Goal: Transaction & Acquisition: Purchase product/service

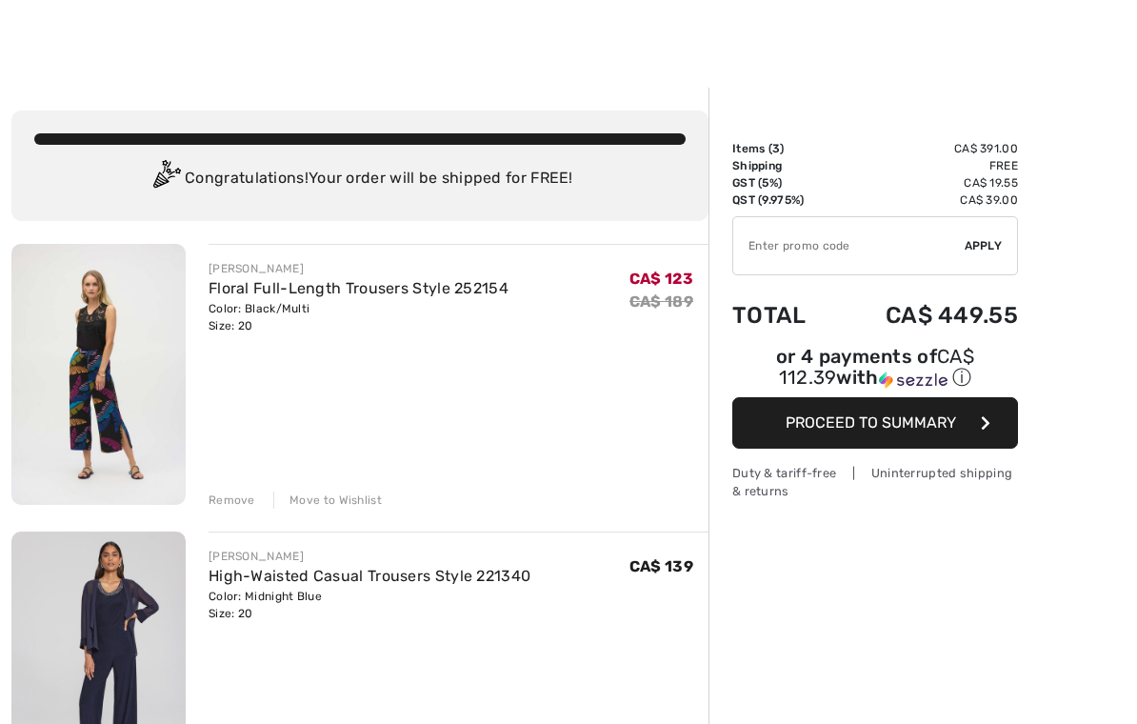
scroll to position [7, 0]
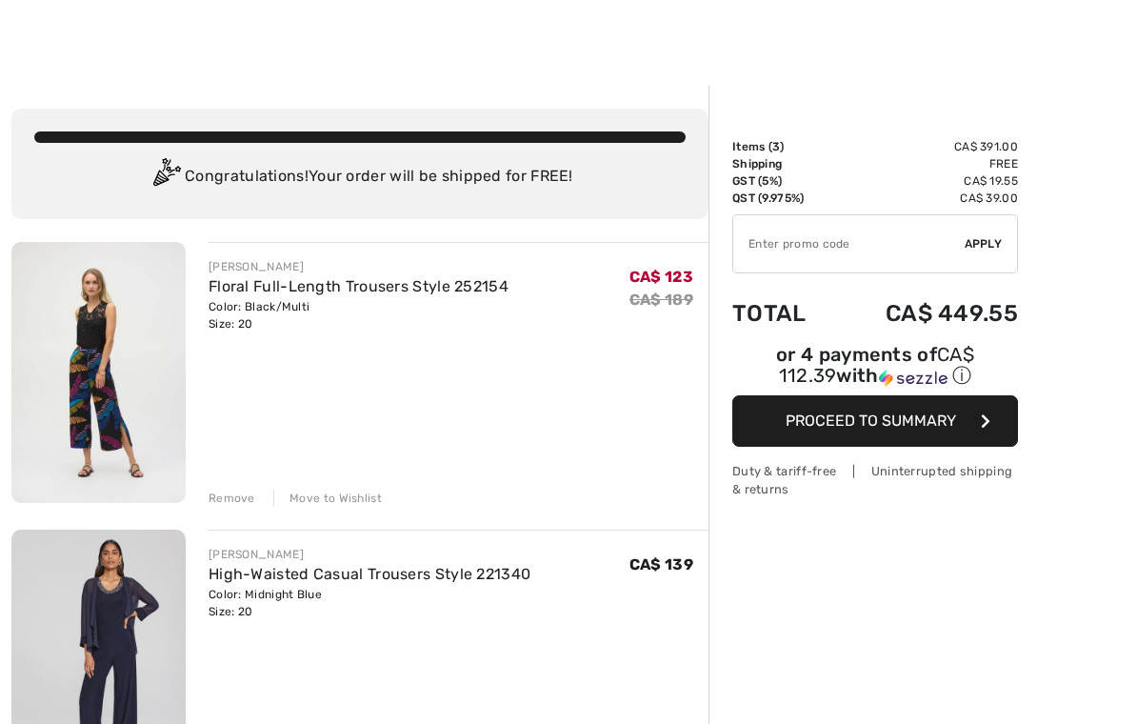
click at [224, 497] on div "Remove" at bounding box center [232, 498] width 47 height 17
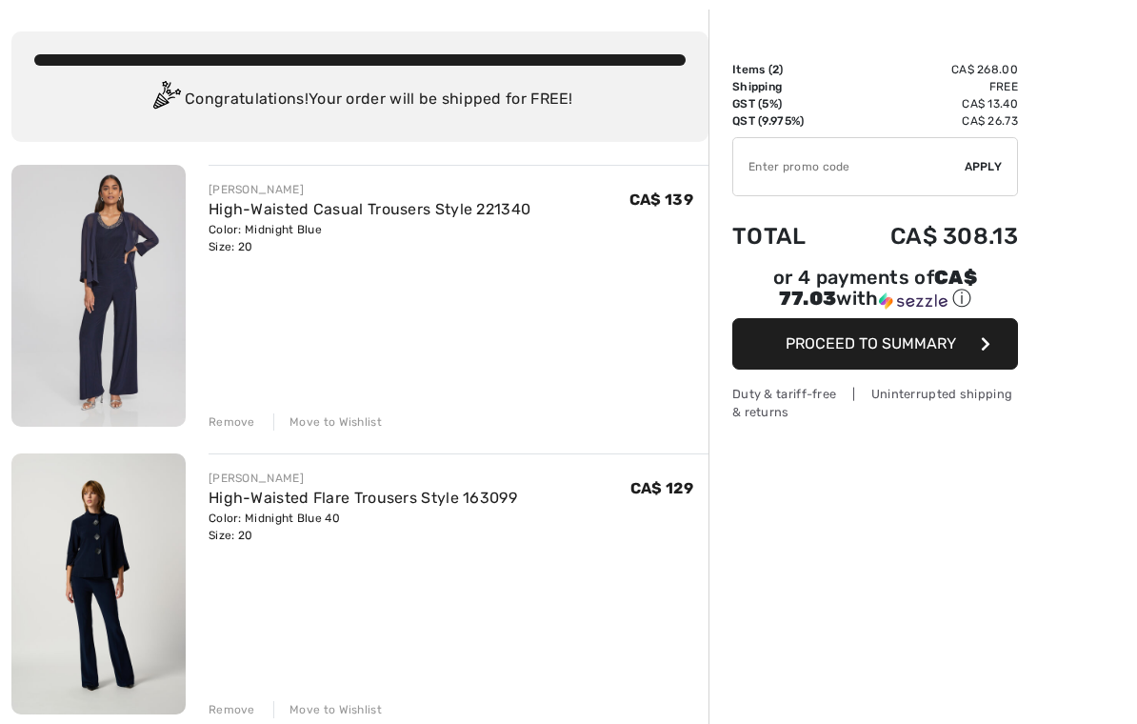
scroll to position [89, 0]
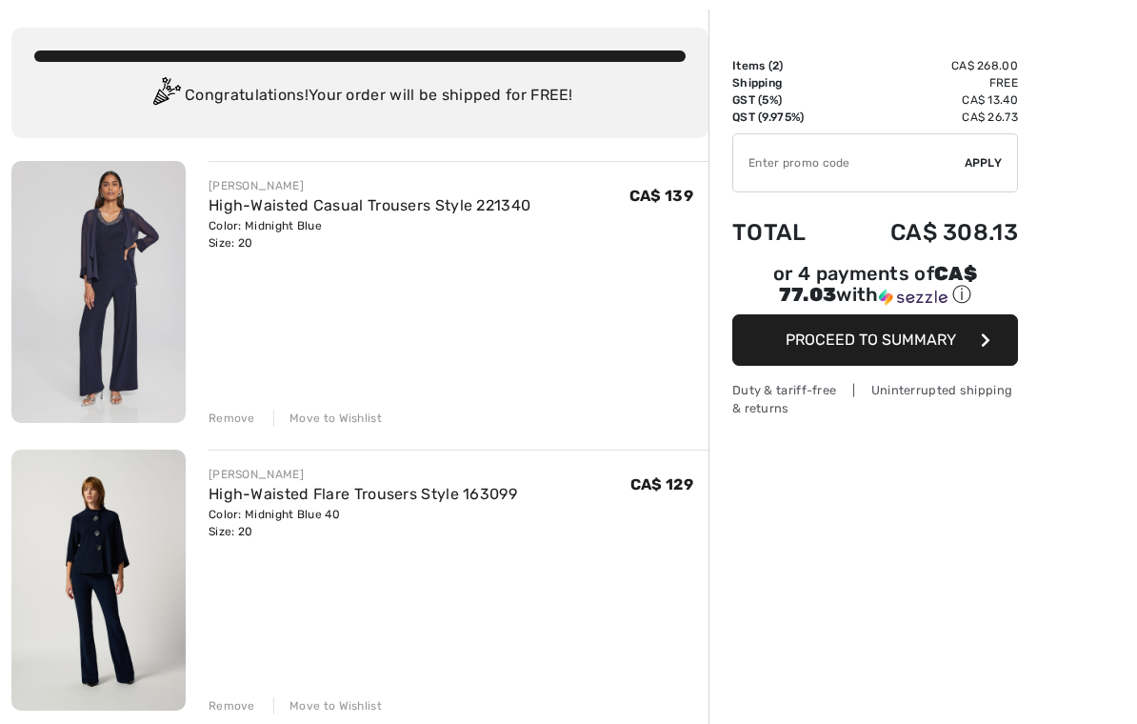
click at [237, 415] on div "Remove" at bounding box center [232, 417] width 47 height 17
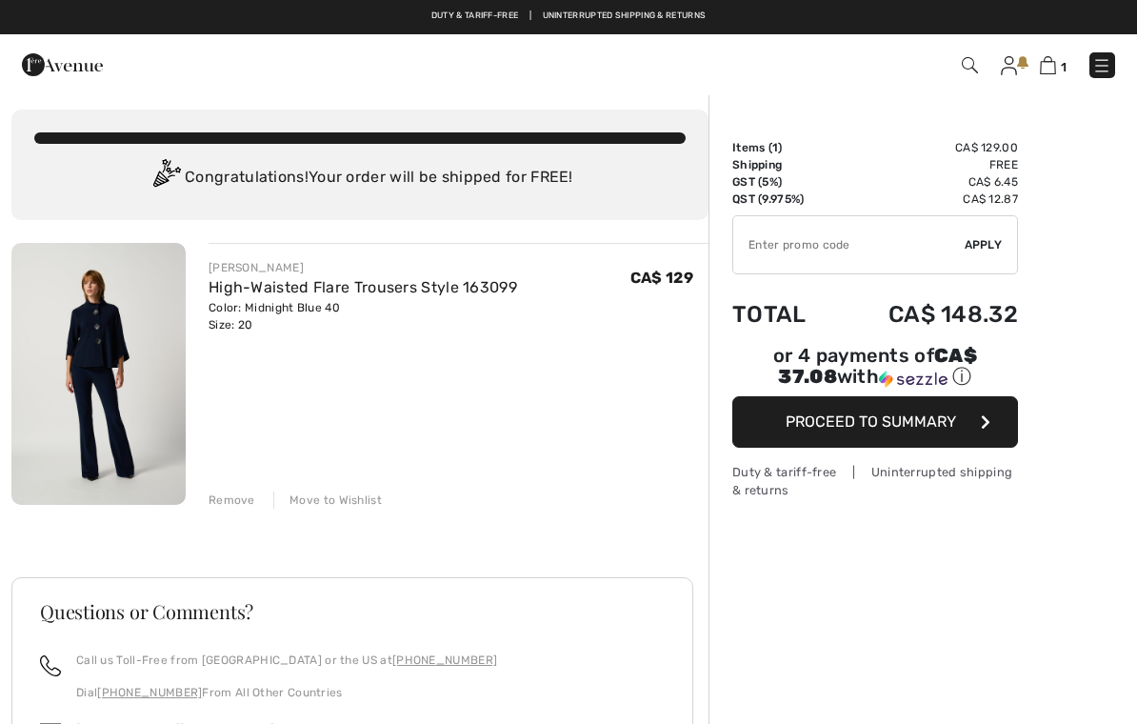
scroll to position [0, 0]
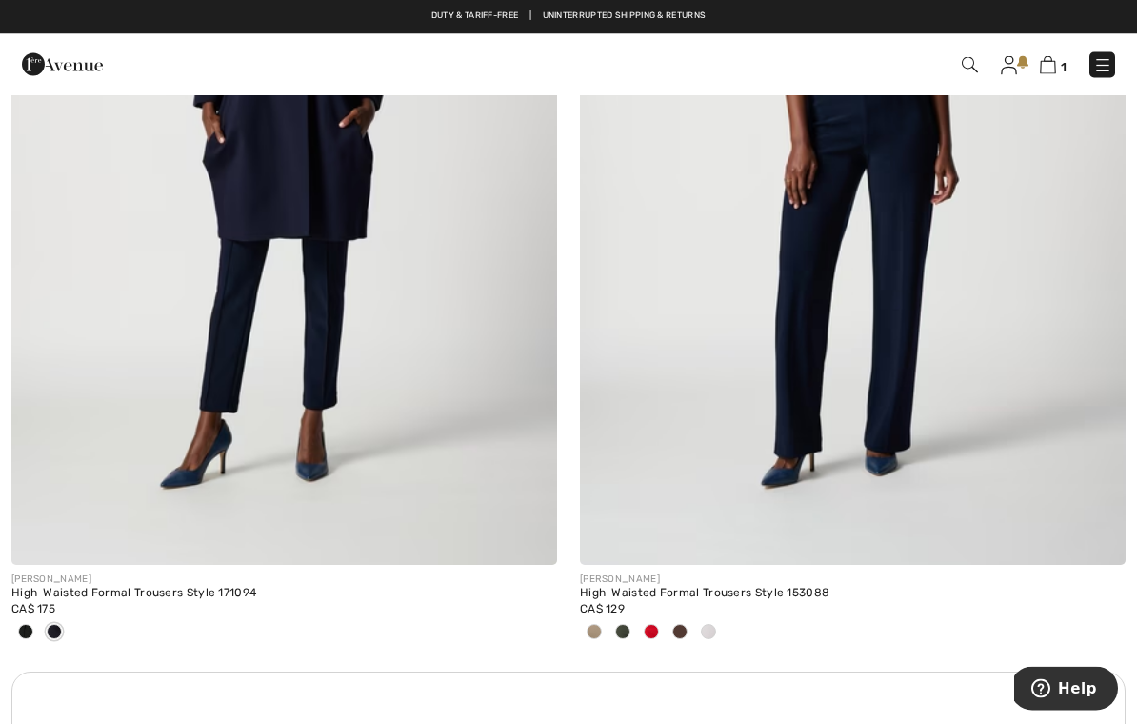
scroll to position [5235, 0]
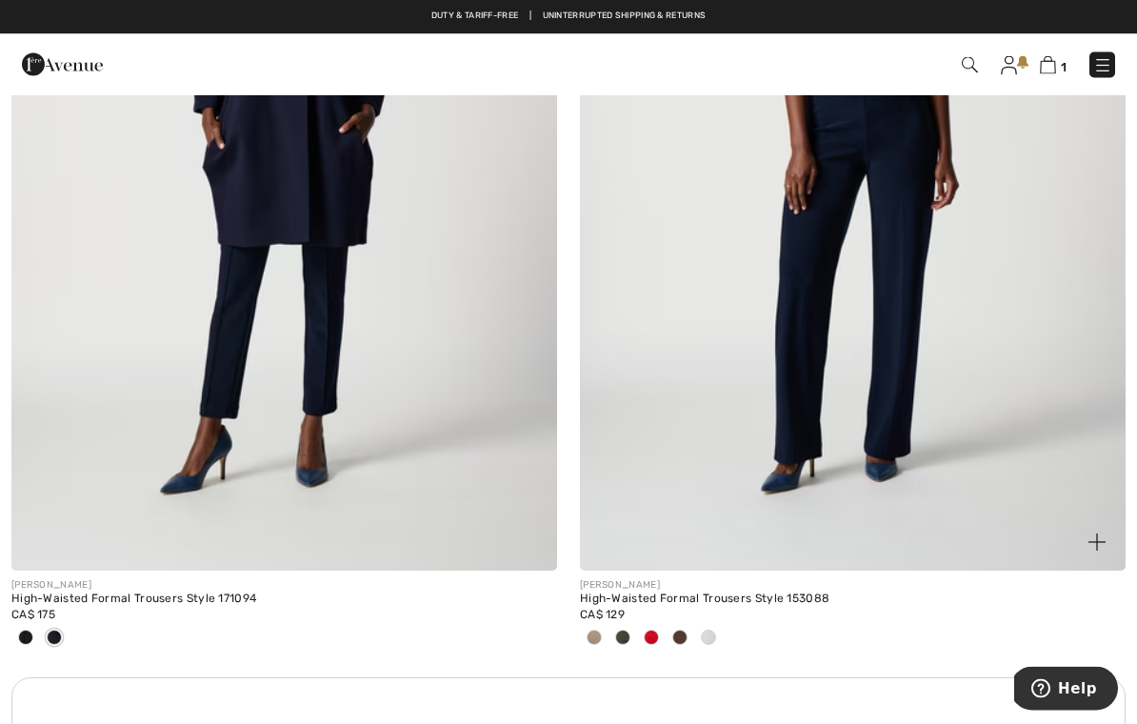
click at [865, 304] on img at bounding box center [853, 162] width 546 height 819
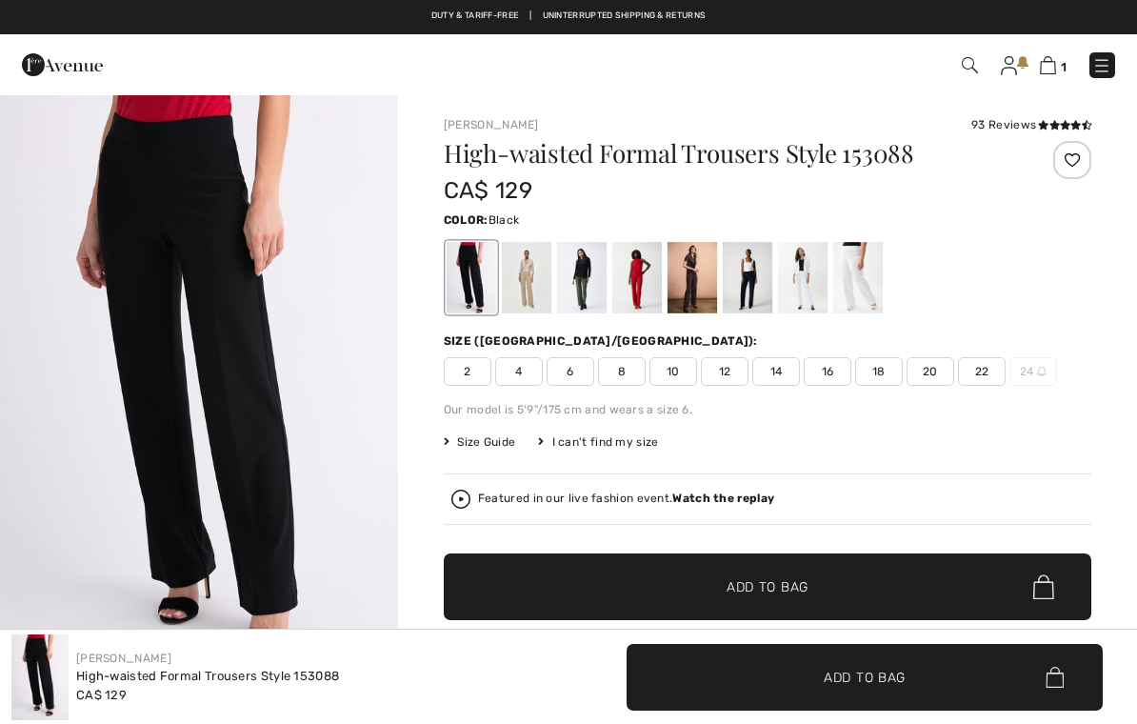
checkbox input "true"
click at [751, 279] on div at bounding box center [748, 277] width 50 height 71
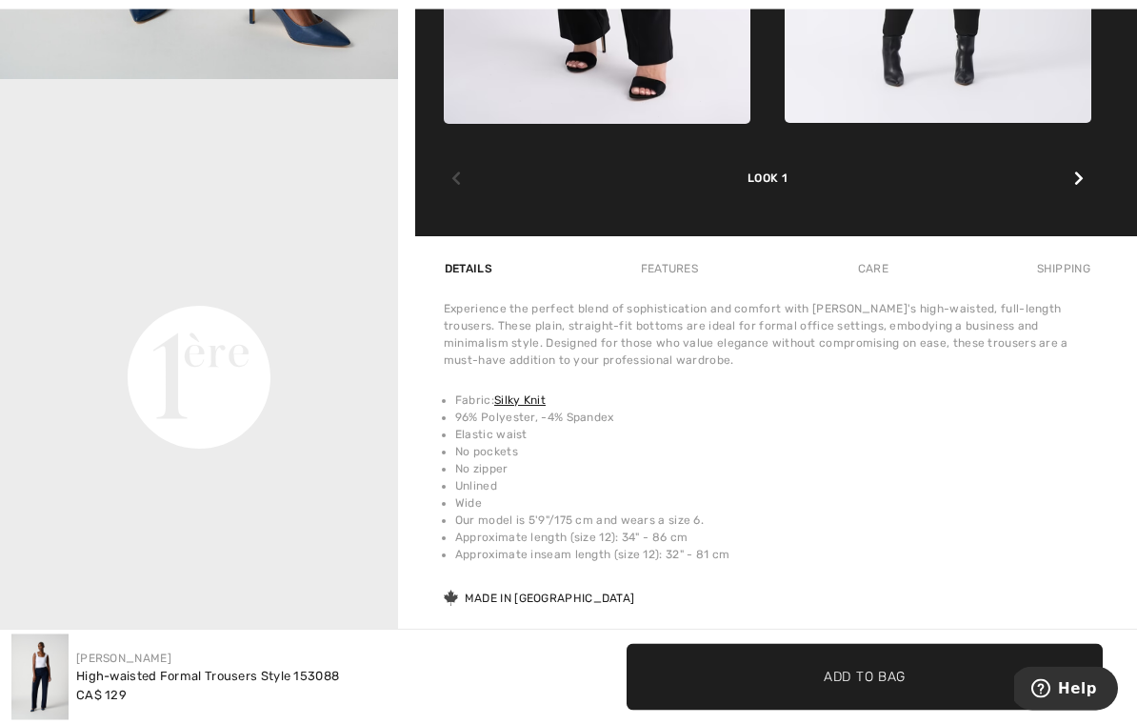
scroll to position [1208, 0]
click at [265, 278] on video "Your browser does not support the video tag." at bounding box center [199, 178] width 398 height 199
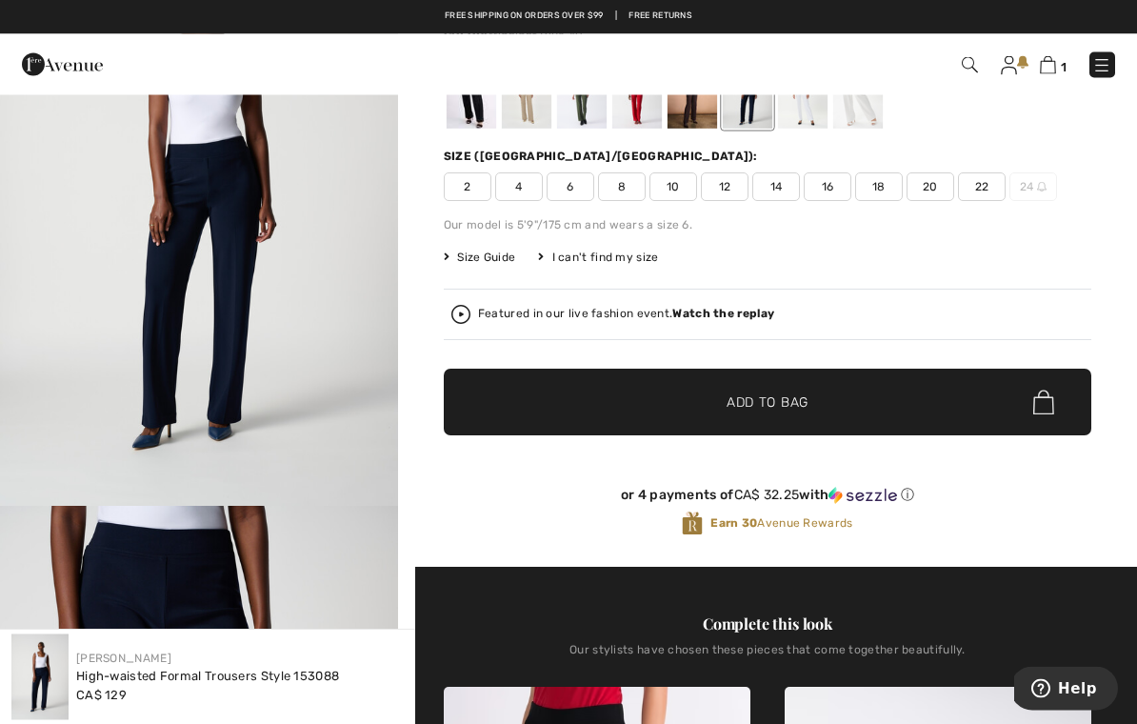
scroll to position [0, 0]
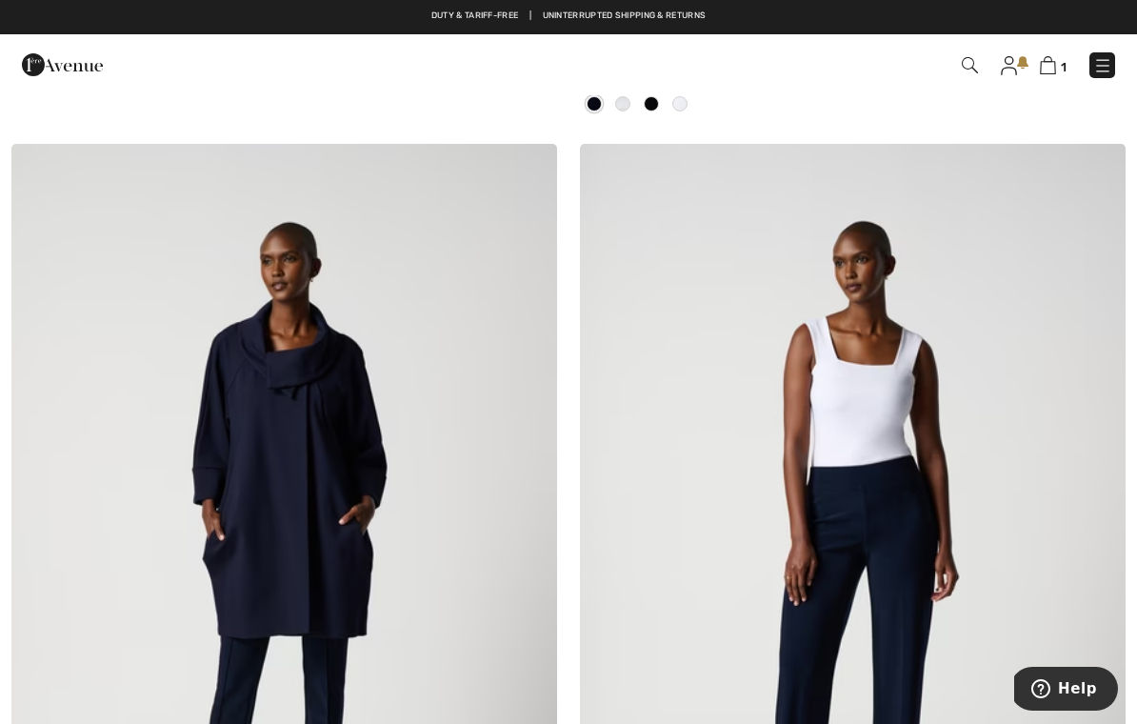
scroll to position [4833, 0]
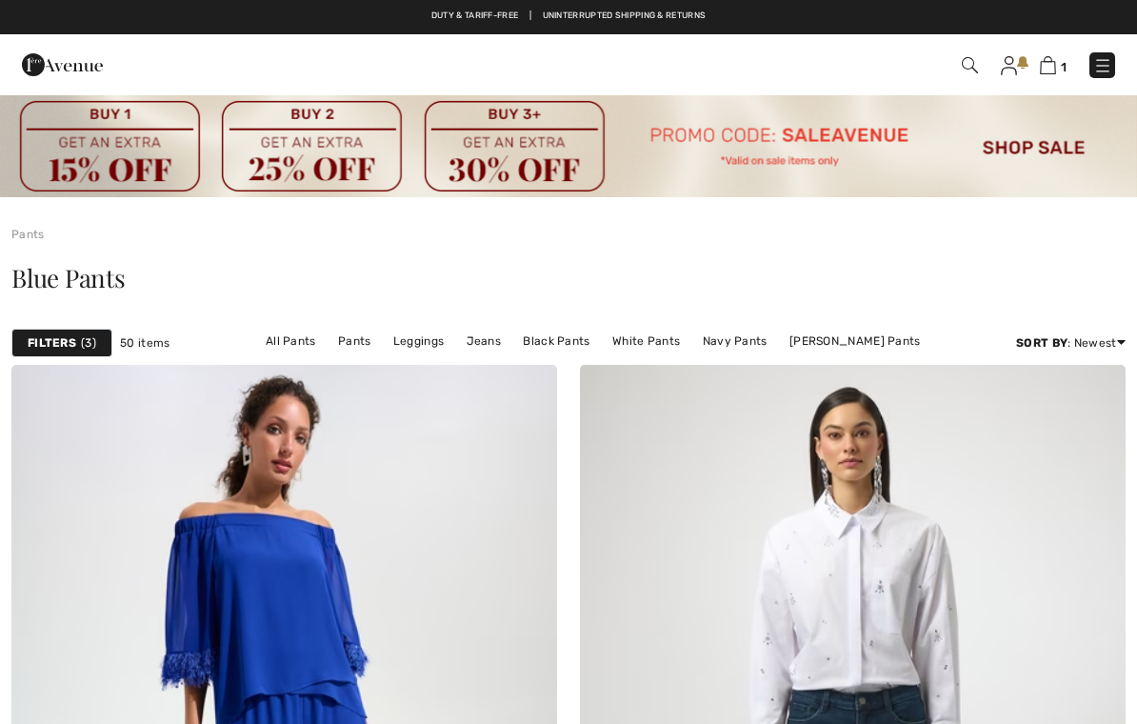
checkbox input "true"
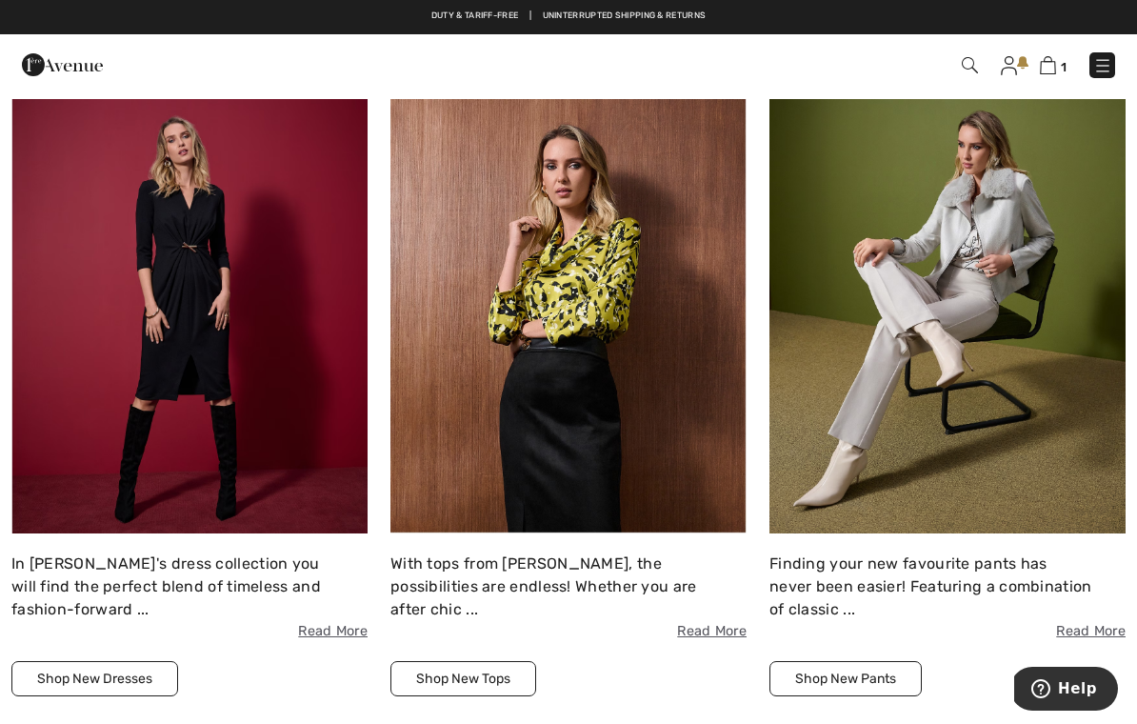
click at [629, 338] on img at bounding box center [568, 316] width 356 height 435
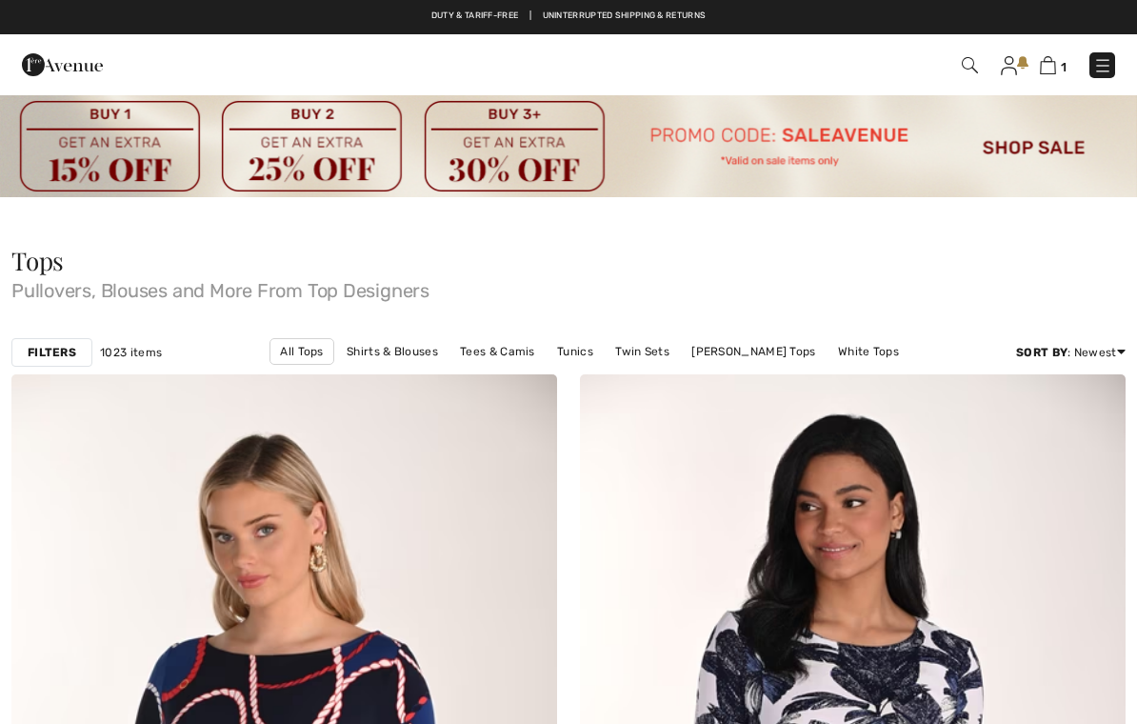
checkbox input "true"
click at [74, 349] on strong "Filters" at bounding box center [52, 352] width 49 height 17
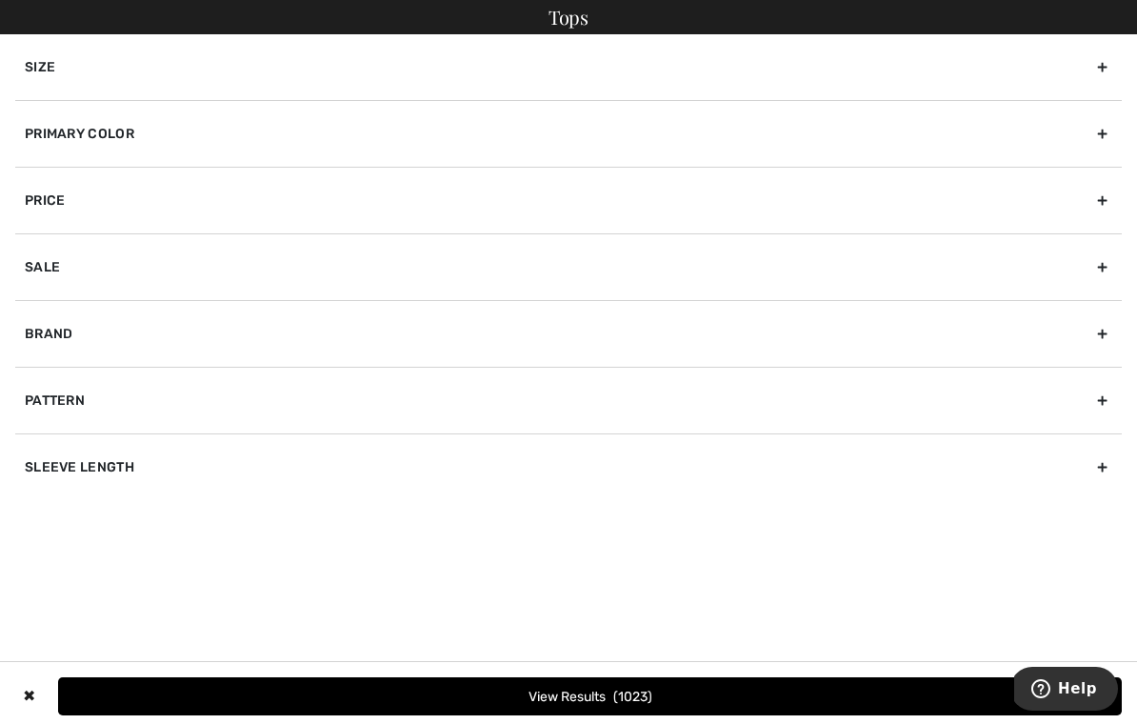
click at [1100, 62] on div "Size" at bounding box center [568, 67] width 1106 height 66
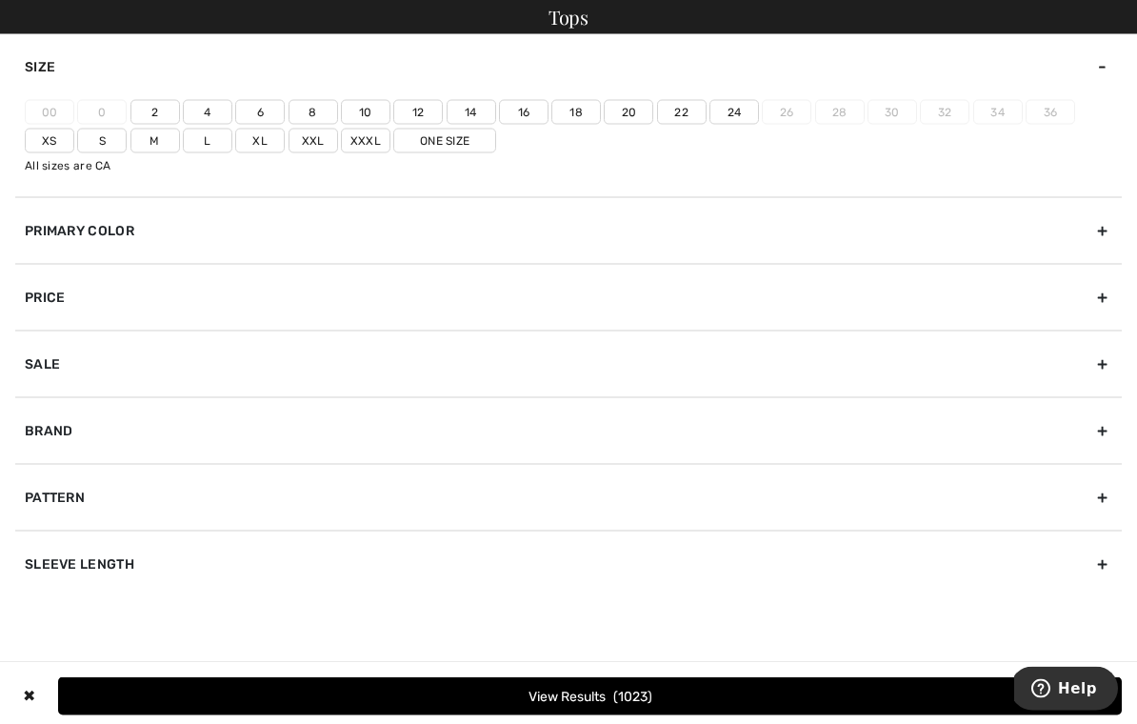
scroll to position [149, 0]
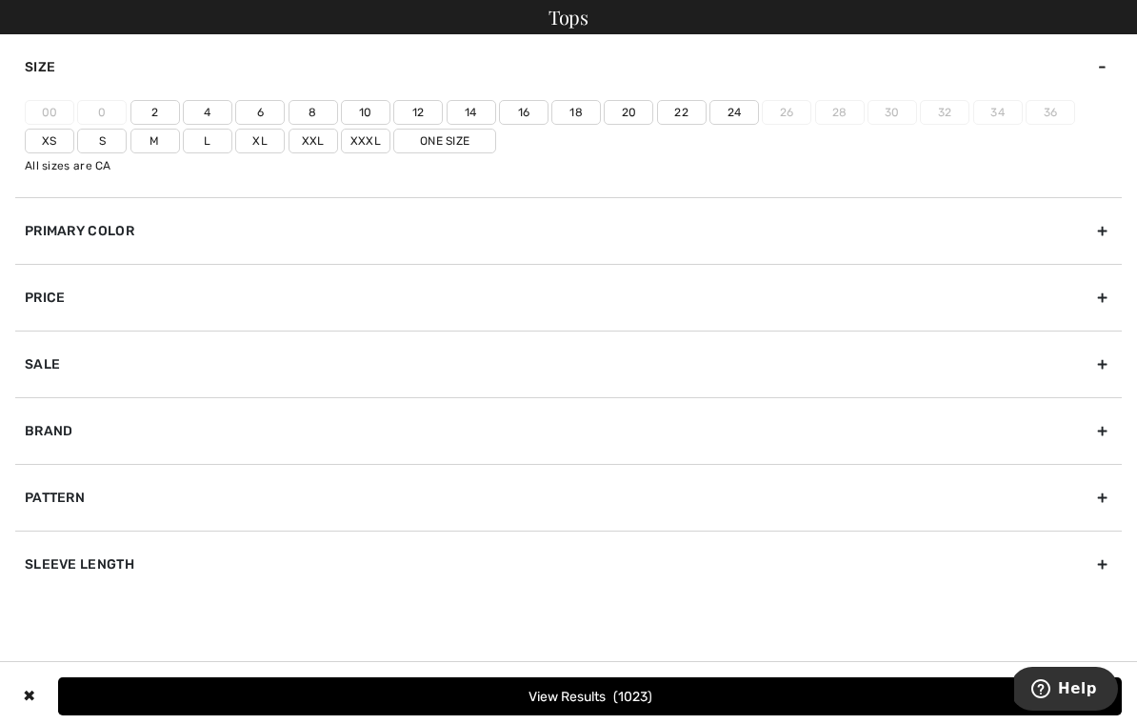
click at [690, 114] on label "22" at bounding box center [682, 112] width 50 height 25
click at [0, 0] on input"] "22" at bounding box center [0, 0] width 0 height 0
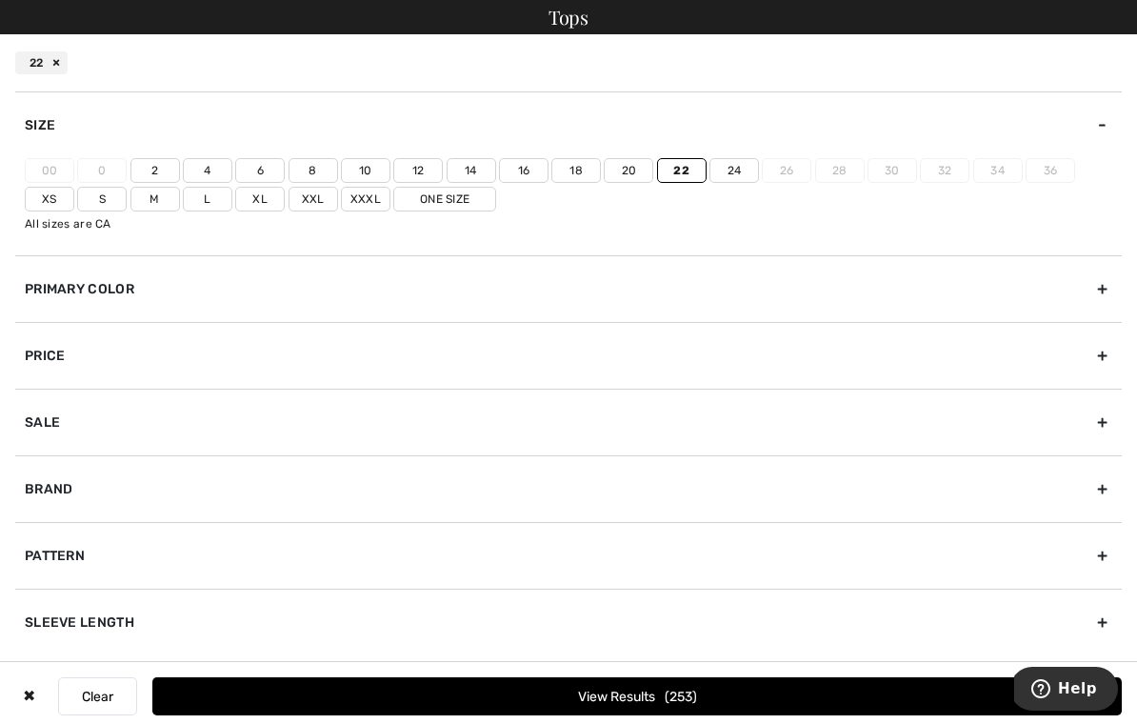
click at [726, 715] on button "View Results 253" at bounding box center [636, 696] width 969 height 38
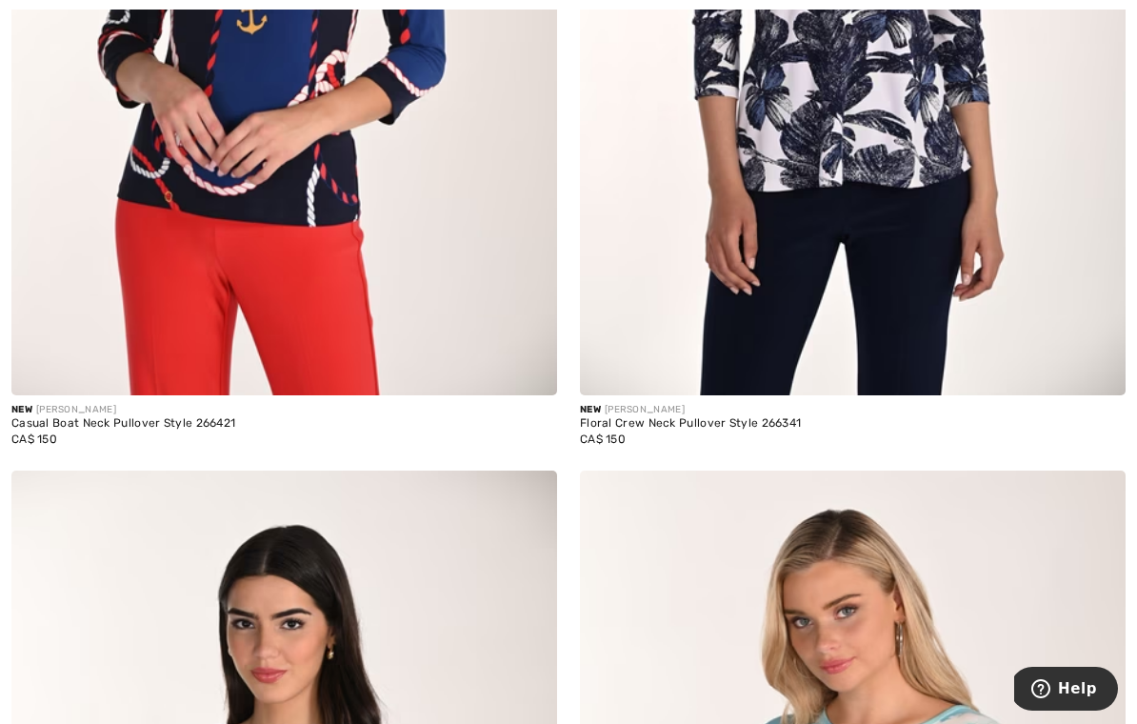
scroll to position [843, 0]
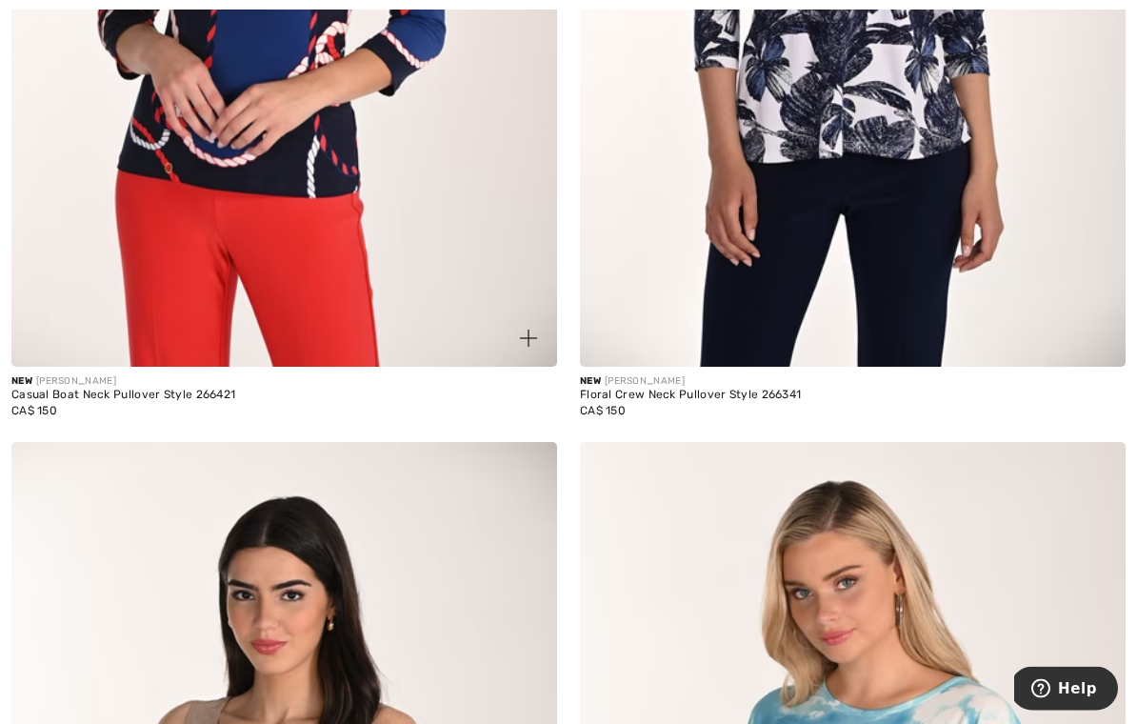
click at [248, 367] on div "New [PERSON_NAME] Casual Boat Neck Pullover Style 266421 CA$ 150" at bounding box center [284, 404] width 546 height 75
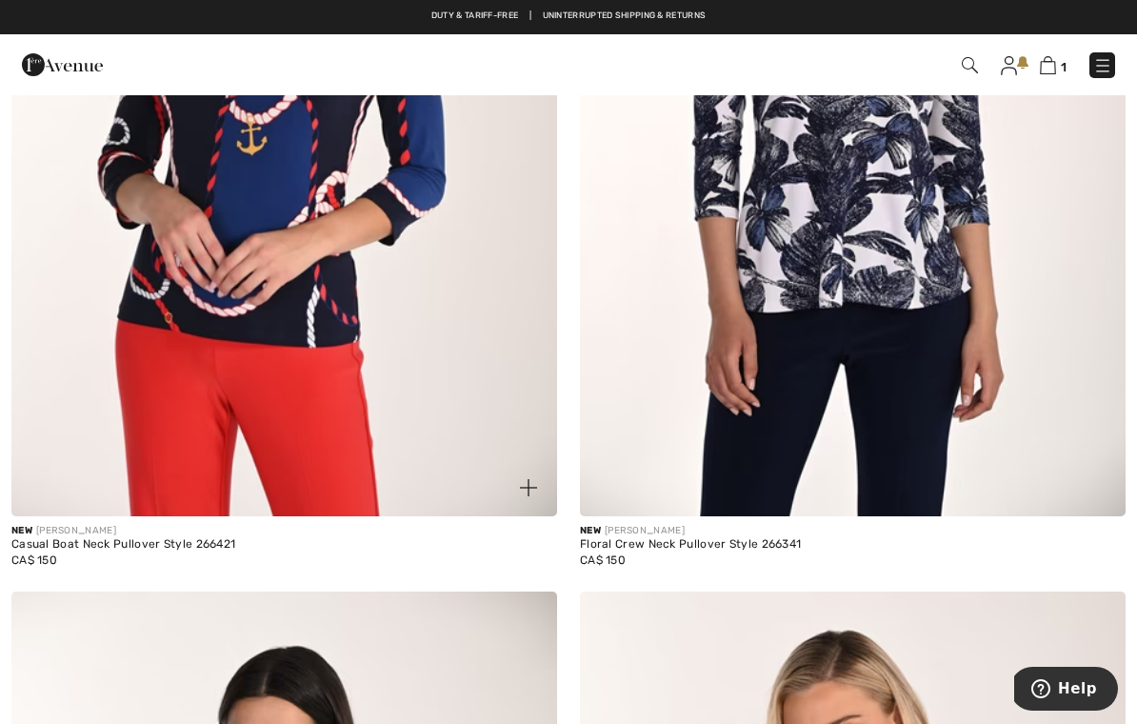
scroll to position [0, 0]
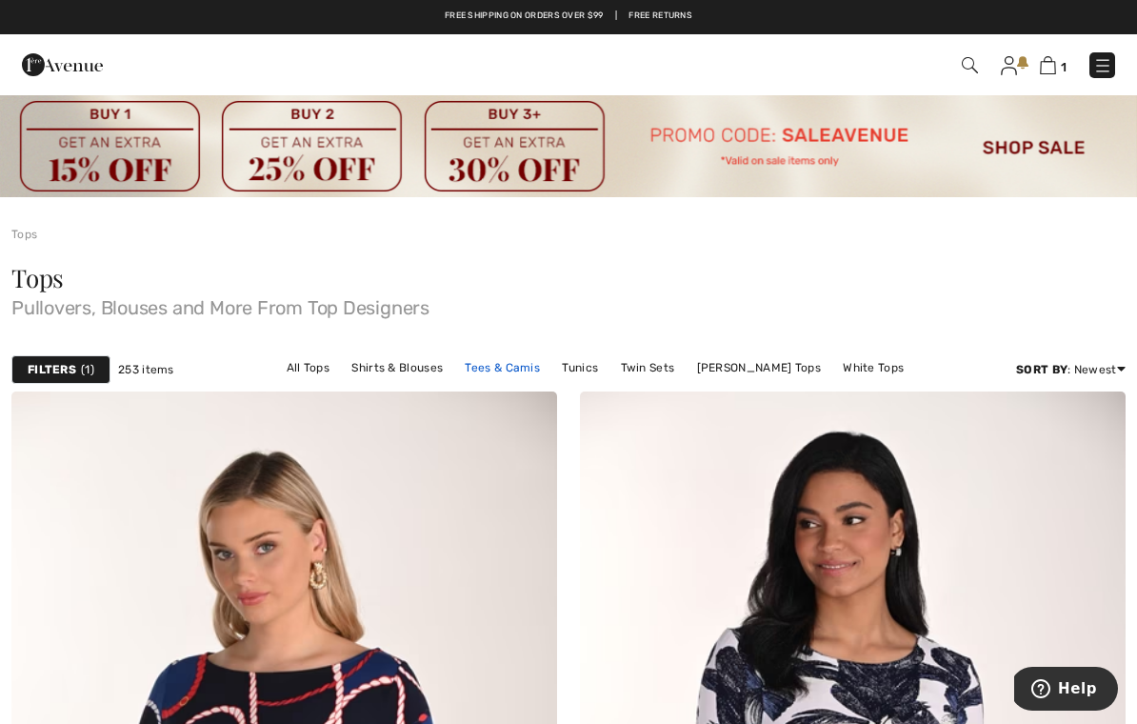
click at [472, 372] on link "Tees & Camis" at bounding box center [502, 367] width 94 height 25
click at [467, 366] on link "Tees & Camis" at bounding box center [502, 367] width 94 height 25
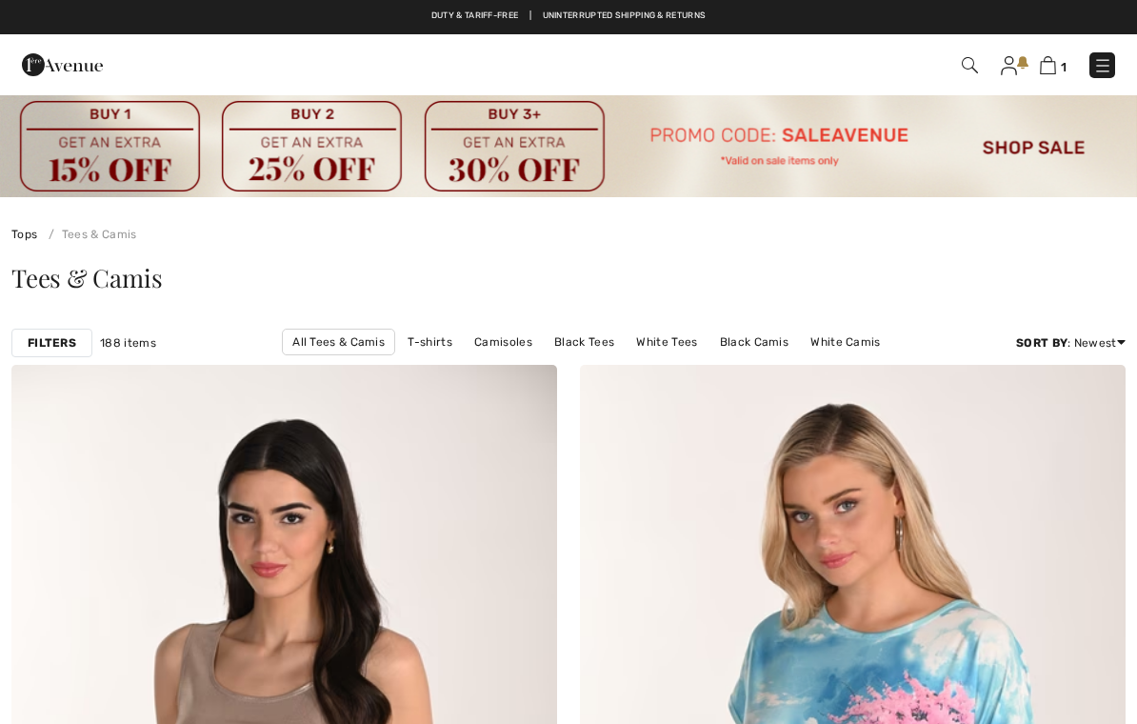
checkbox input "true"
click at [75, 342] on strong "Filters" at bounding box center [52, 342] width 49 height 17
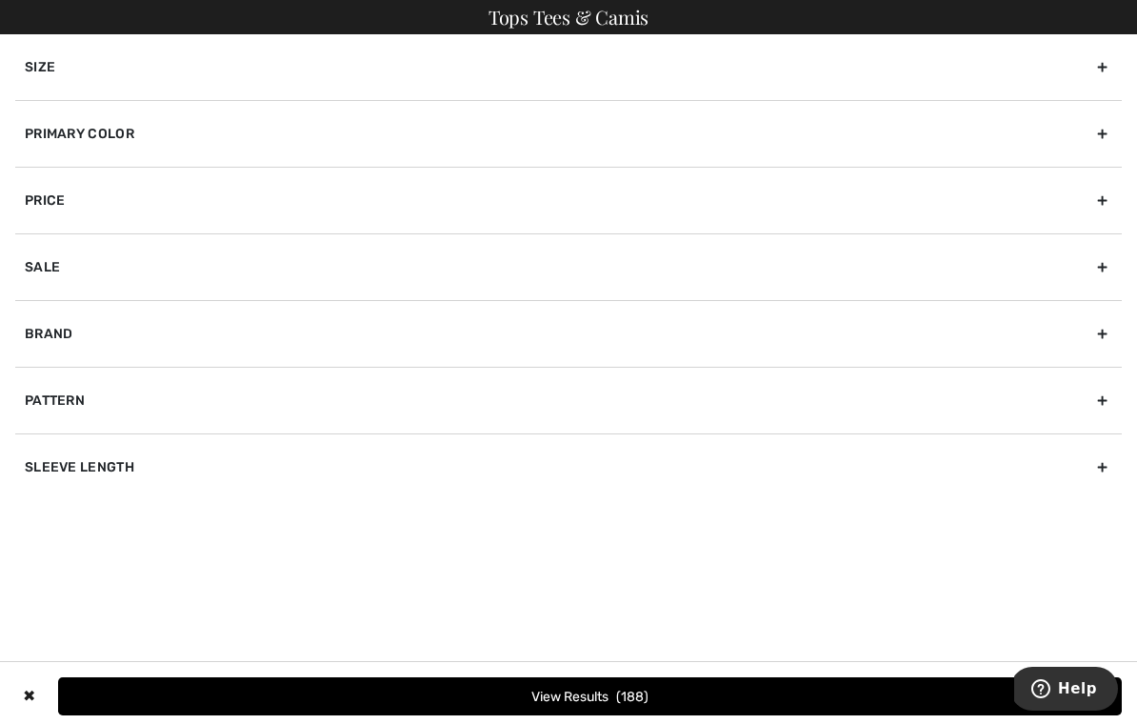
click at [1102, 140] on div "Primary Color" at bounding box center [568, 133] width 1106 height 67
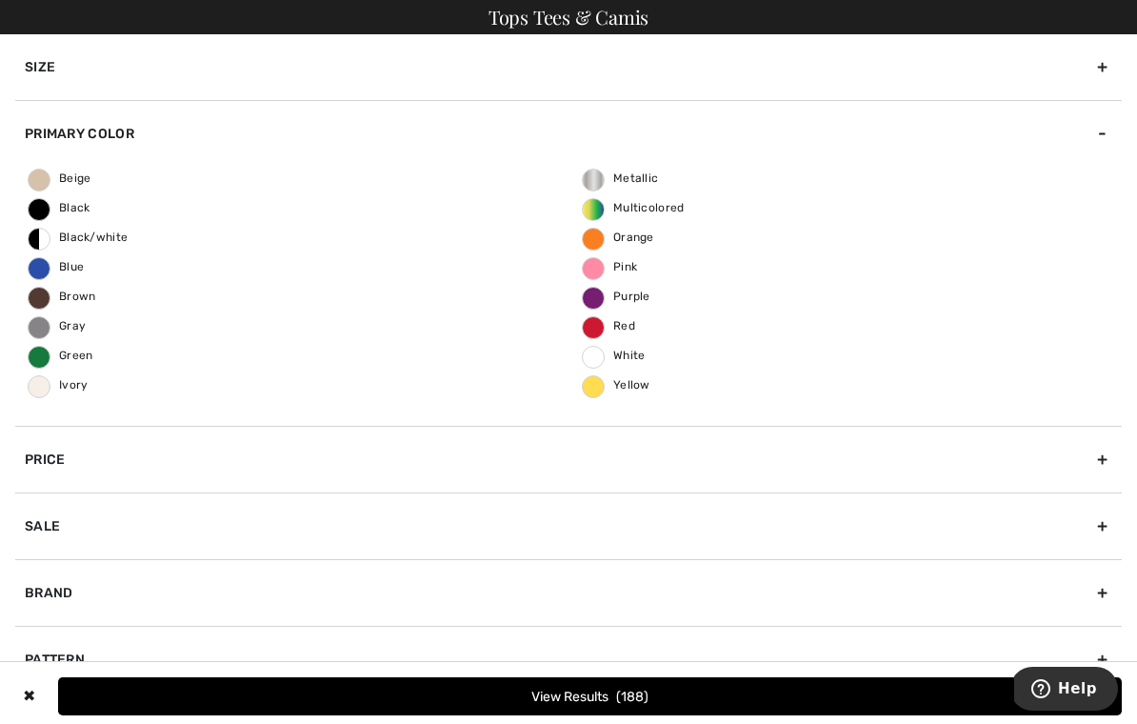
click at [31, 267] on span "Blue" at bounding box center [56, 266] width 55 height 13
click at [0, 0] on input "Blue" at bounding box center [0, 0] width 0 height 0
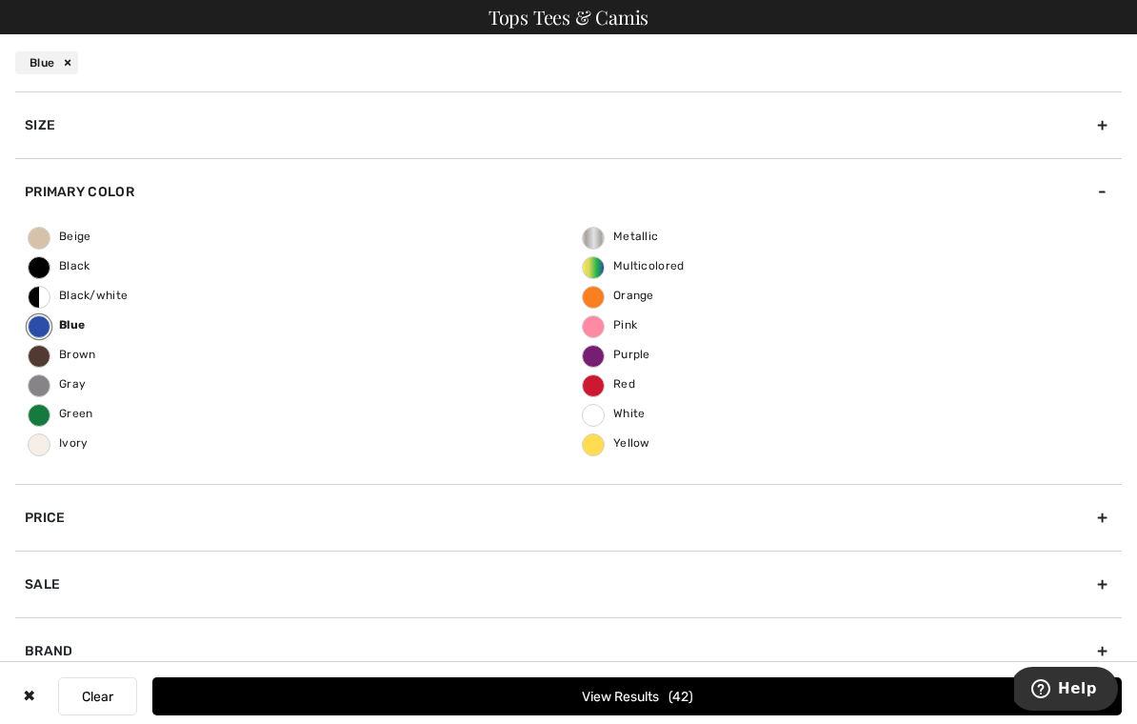
click at [1107, 128] on div "Size" at bounding box center [568, 124] width 1106 height 67
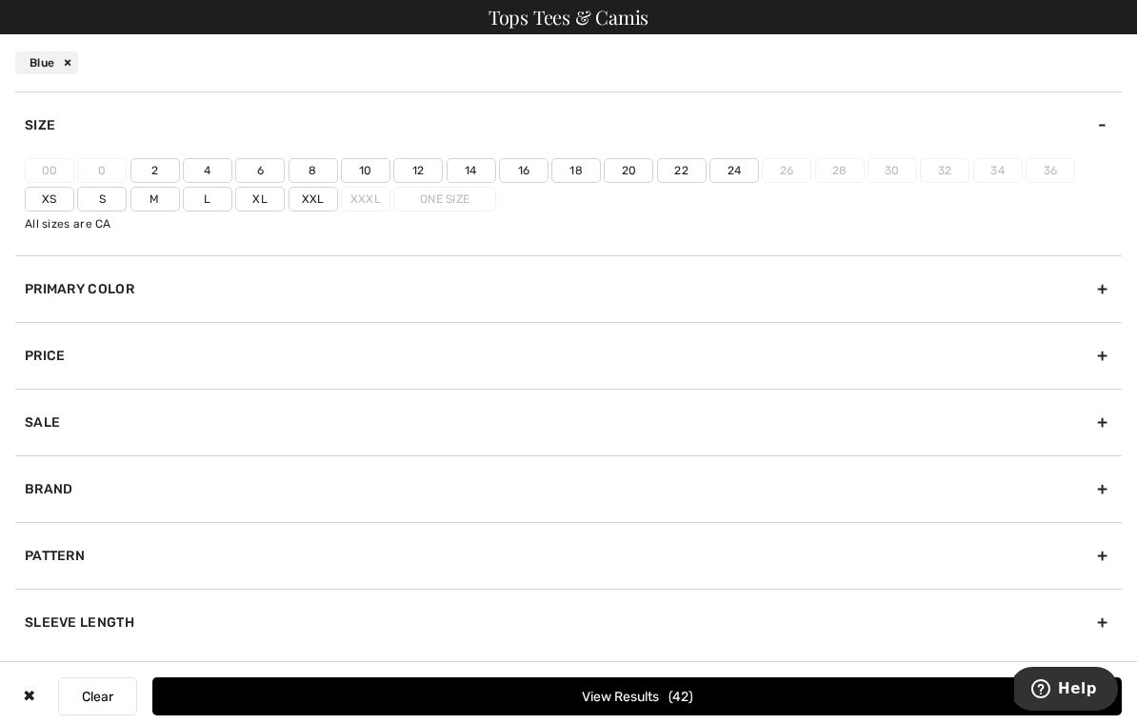
click at [687, 176] on label "22" at bounding box center [682, 170] width 50 height 25
click at [0, 0] on input"] "22" at bounding box center [0, 0] width 0 height 0
click at [326, 202] on label "Xxl" at bounding box center [313, 199] width 50 height 25
click at [0, 0] on input"] "Xxl" at bounding box center [0, 0] width 0 height 0
click at [657, 691] on button "View Results 13" at bounding box center [636, 696] width 969 height 38
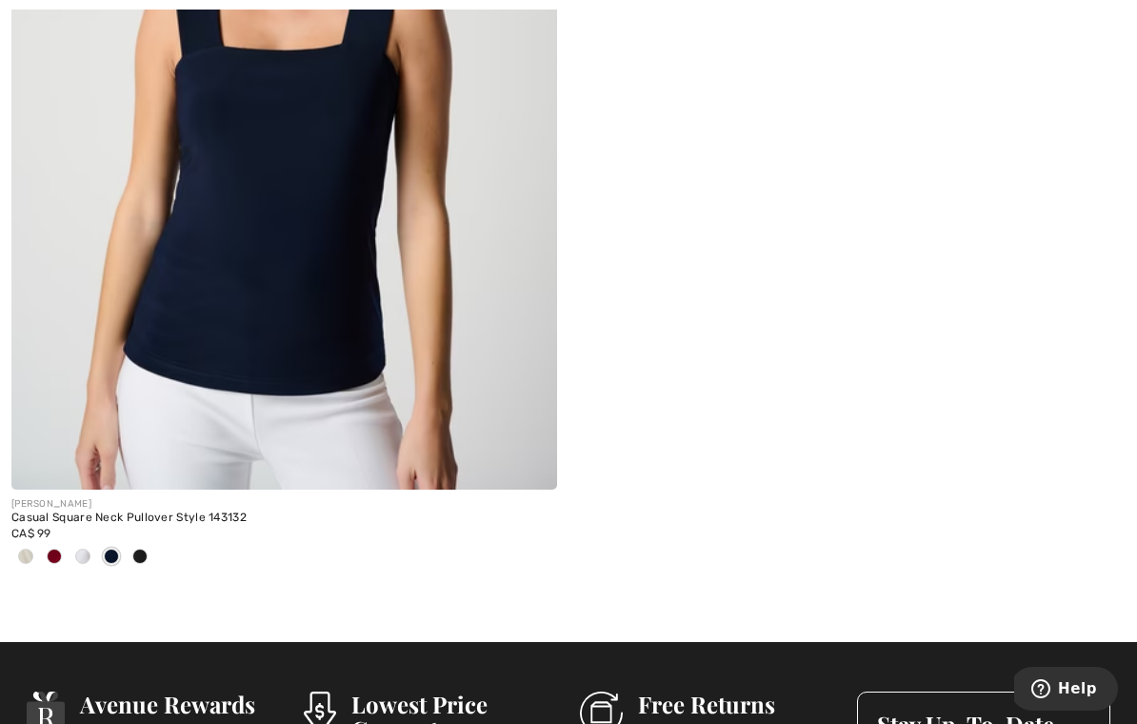
scroll to position [6444, 0]
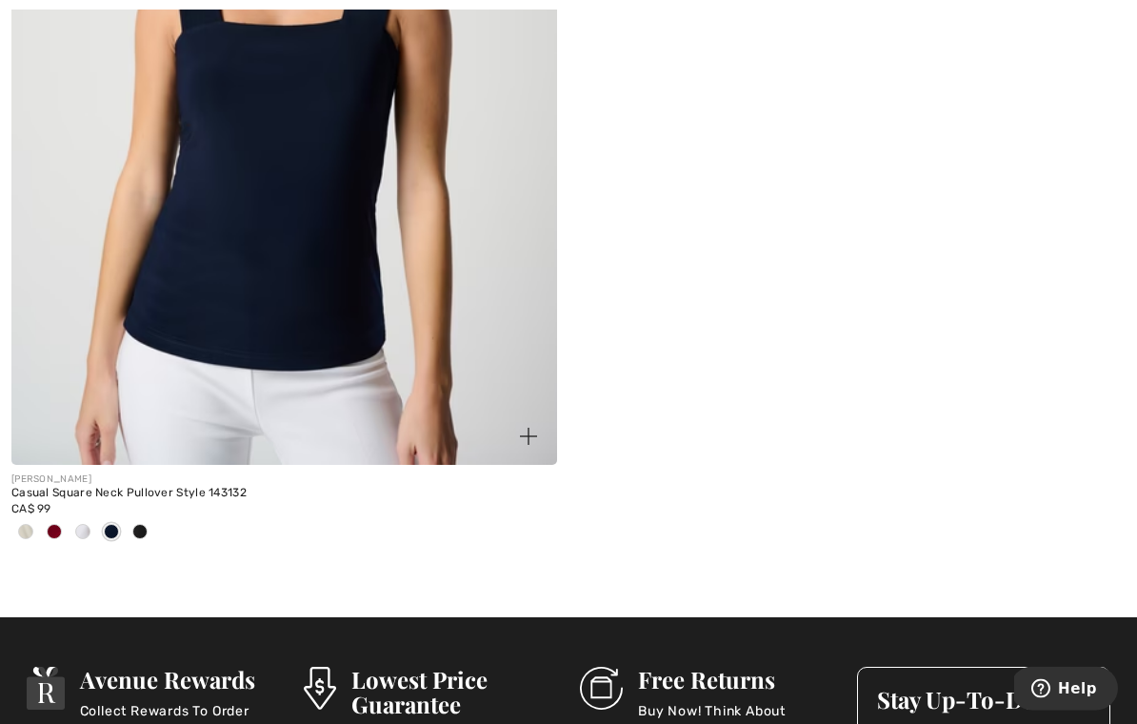
click at [351, 299] on img at bounding box center [284, 56] width 546 height 819
